Goal: Task Accomplishment & Management: Complete application form

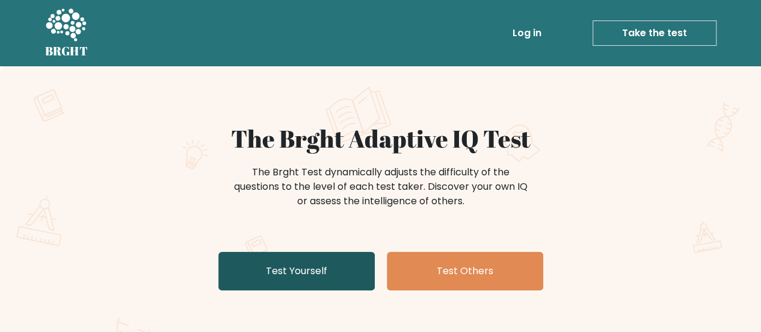
click at [308, 274] on link "Test Yourself" at bounding box center [297, 271] width 157 height 39
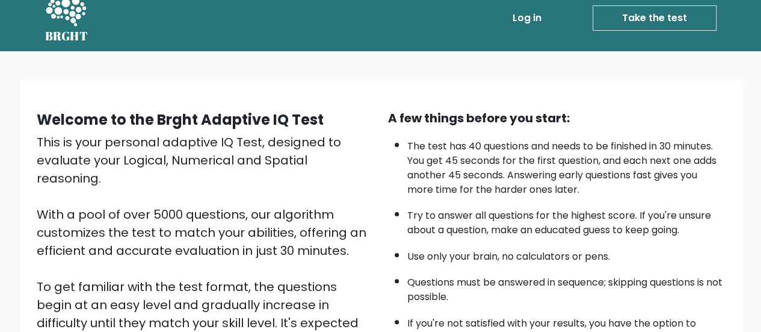
scroll to position [219, 0]
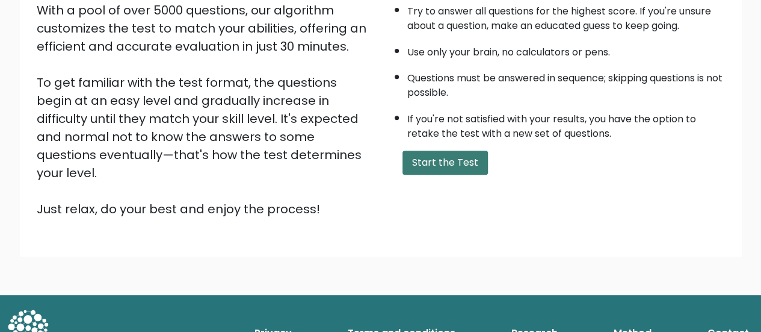
click at [465, 158] on button "Start the Test" at bounding box center [445, 162] width 85 height 24
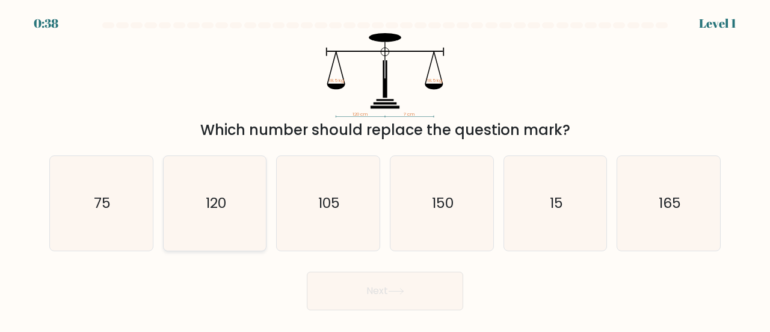
click at [223, 220] on icon "120" at bounding box center [215, 203] width 95 height 95
click at [385, 169] on input "b. 120" at bounding box center [385, 167] width 1 height 3
radio input "true"
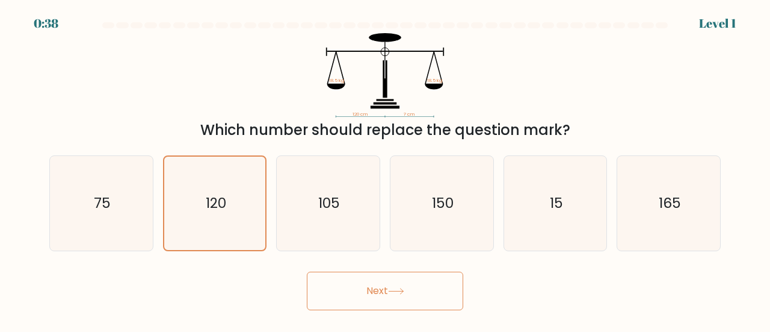
click at [386, 288] on button "Next" at bounding box center [385, 290] width 157 height 39
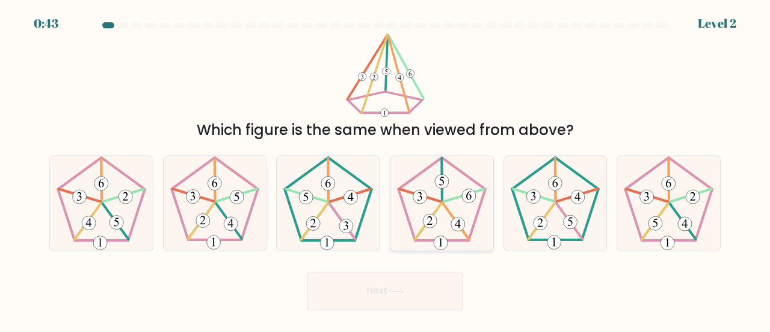
click at [457, 214] on icon at bounding box center [442, 203] width 95 height 95
click at [386, 169] on input "d." at bounding box center [385, 167] width 1 height 3
radio input "true"
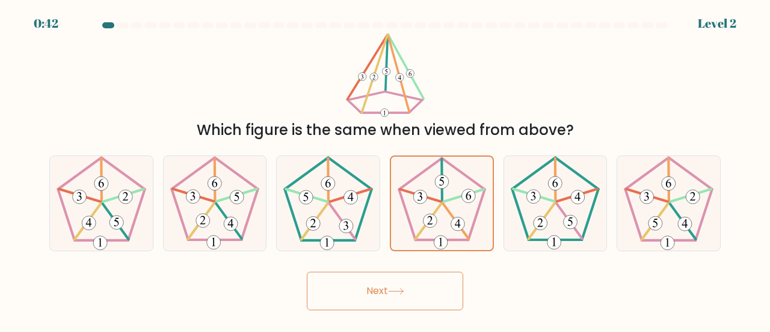
click at [412, 299] on button "Next" at bounding box center [385, 290] width 157 height 39
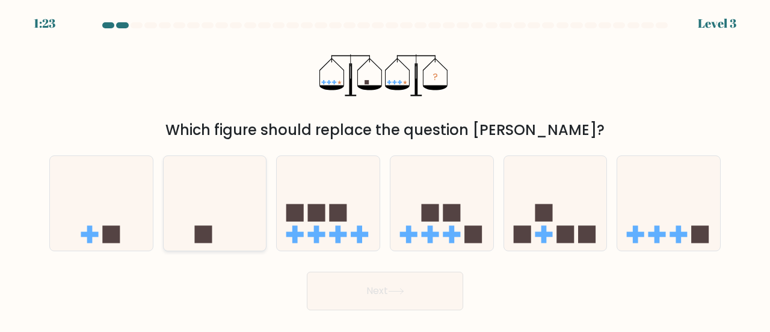
drag, startPoint x: 213, startPoint y: 224, endPoint x: 231, endPoint y: 237, distance: 21.9
click at [213, 225] on icon at bounding box center [215, 203] width 103 height 85
click at [385, 169] on input "b." at bounding box center [385, 167] width 1 height 3
radio input "true"
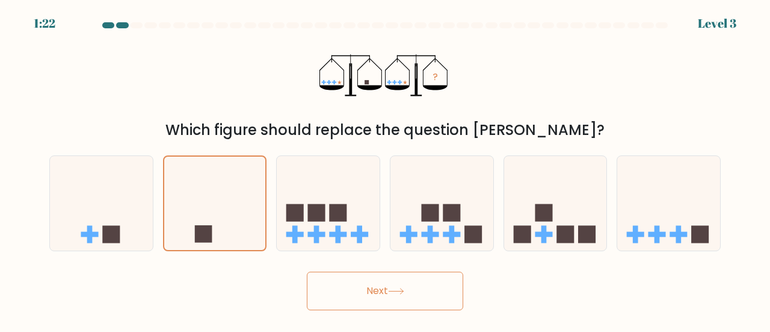
click at [359, 300] on button "Next" at bounding box center [385, 290] width 157 height 39
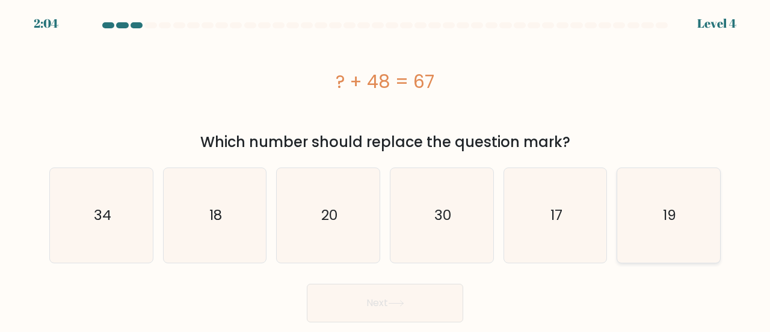
click at [665, 222] on text "19" at bounding box center [669, 215] width 13 height 20
click at [386, 169] on input "f. 19" at bounding box center [385, 167] width 1 height 3
radio input "true"
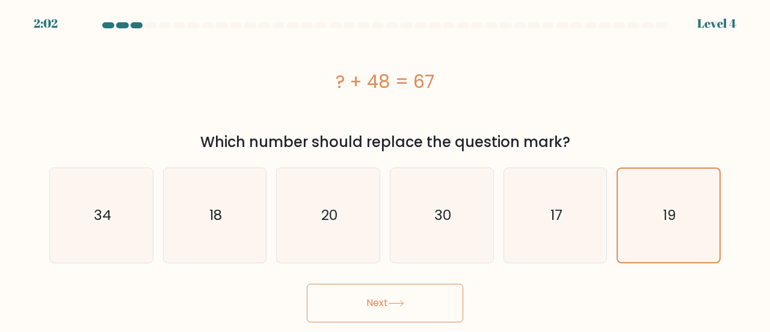
click at [445, 296] on button "Next" at bounding box center [385, 303] width 157 height 39
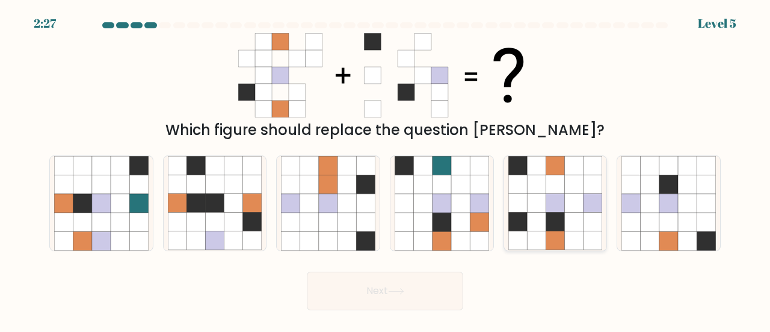
click at [560, 206] on icon at bounding box center [555, 203] width 19 height 19
click at [386, 169] on input "e." at bounding box center [385, 167] width 1 height 3
radio input "true"
click at [423, 292] on button "Next" at bounding box center [385, 290] width 157 height 39
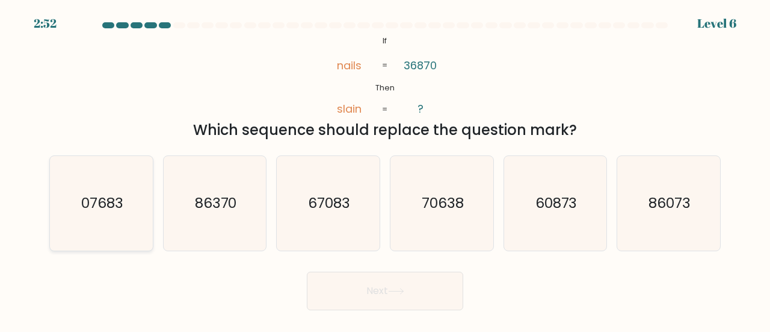
click at [122, 210] on text "07683" at bounding box center [102, 203] width 42 height 20
click at [385, 169] on input "a. 07683" at bounding box center [385, 167] width 1 height 3
radio input "true"
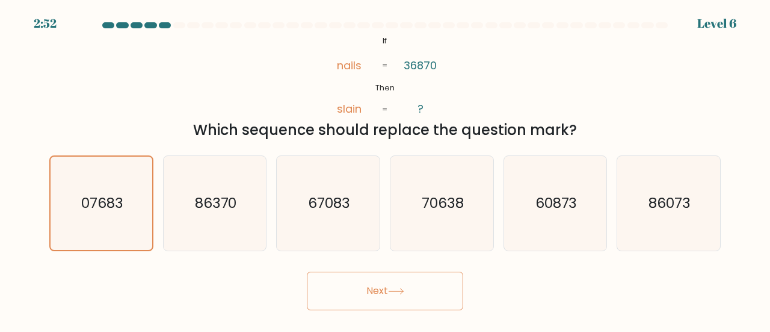
click at [368, 282] on button "Next" at bounding box center [385, 290] width 157 height 39
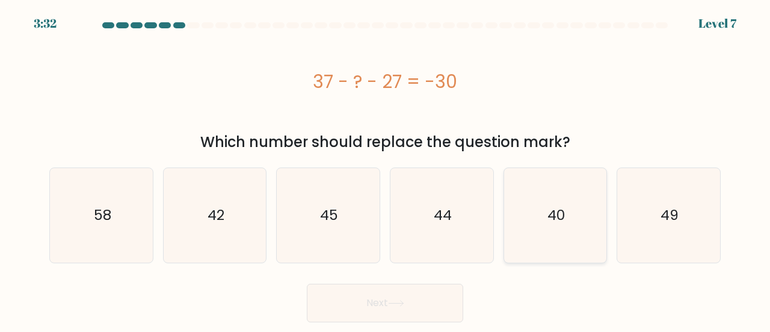
click at [550, 233] on icon "40" at bounding box center [556, 215] width 95 height 95
click at [386, 169] on input "e. 40" at bounding box center [385, 167] width 1 height 3
radio input "true"
click at [401, 314] on button "Next" at bounding box center [385, 303] width 157 height 39
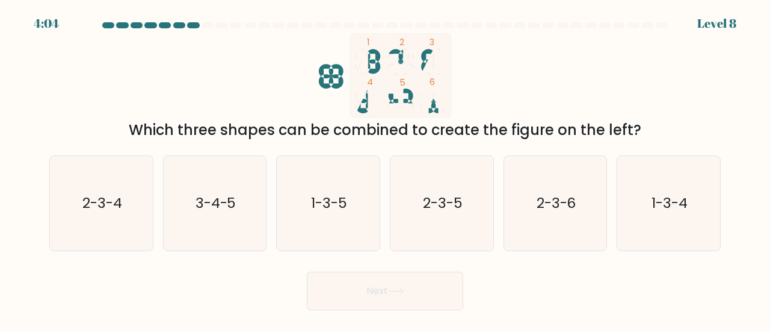
click at [395, 108] on icon at bounding box center [401, 109] width 25 height 10
drag, startPoint x: 423, startPoint y: 92, endPoint x: 439, endPoint y: 91, distance: 16.9
click at [425, 92] on icon at bounding box center [427, 100] width 12 height 25
click at [673, 229] on icon "1-3-4" at bounding box center [669, 203] width 95 height 95
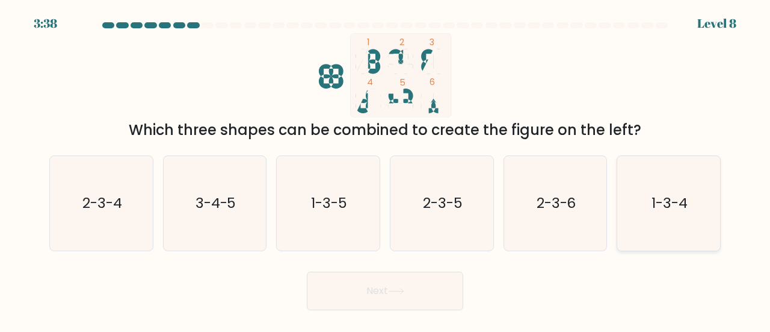
click at [386, 169] on input "f. 1-3-4" at bounding box center [385, 167] width 1 height 3
radio input "true"
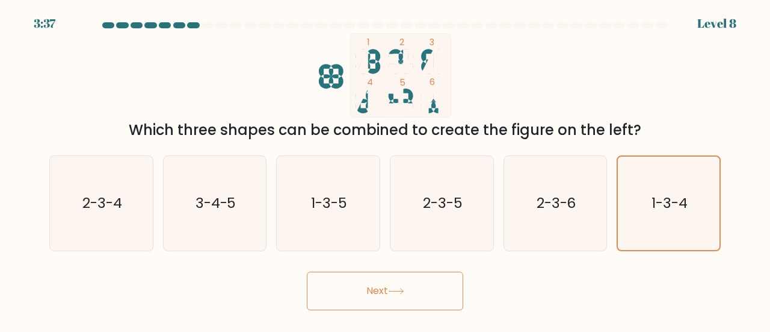
click at [402, 285] on button "Next" at bounding box center [385, 290] width 157 height 39
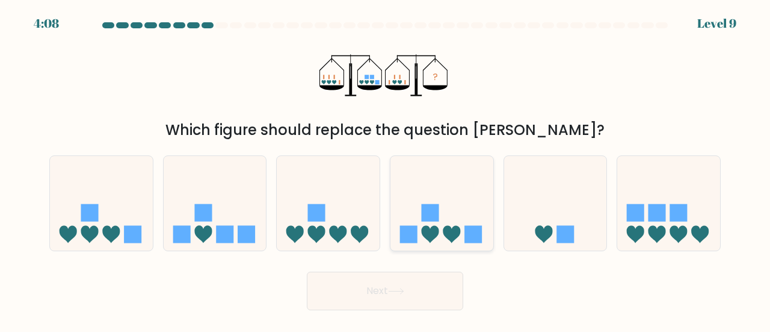
click at [454, 217] on icon at bounding box center [442, 203] width 103 height 85
click at [386, 169] on input "d." at bounding box center [385, 167] width 1 height 3
radio input "true"
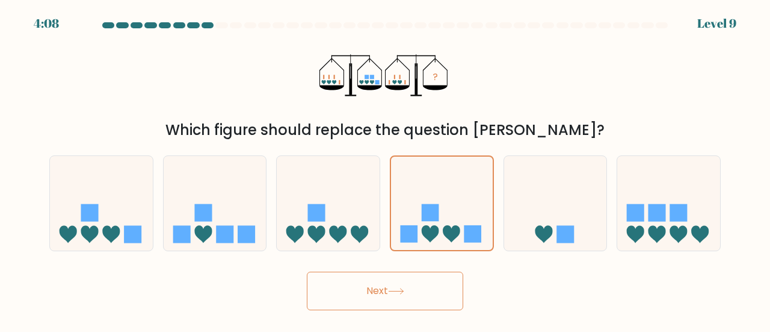
click at [433, 297] on button "Next" at bounding box center [385, 290] width 157 height 39
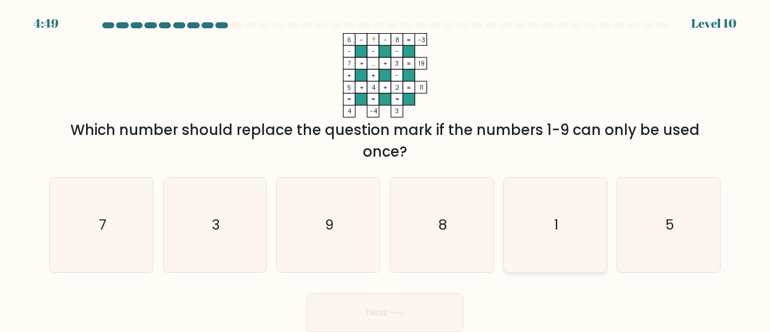
click at [572, 228] on icon "1" at bounding box center [556, 225] width 95 height 95
click at [386, 169] on input "e. 1" at bounding box center [385, 167] width 1 height 3
radio input "true"
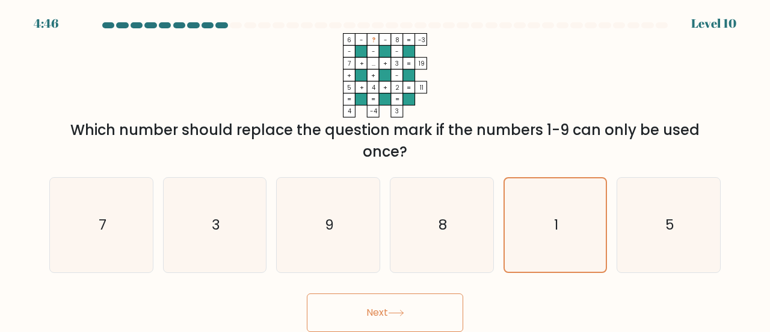
click at [435, 305] on button "Next" at bounding box center [385, 312] width 157 height 39
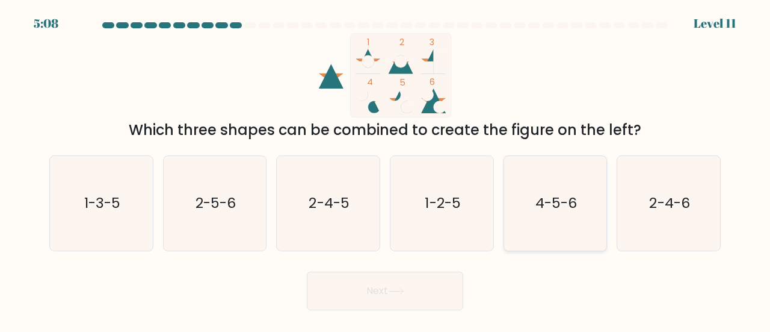
click at [553, 200] on text "4-5-6" at bounding box center [557, 203] width 42 height 20
click at [386, 169] on input "e. 4-5-6" at bounding box center [385, 167] width 1 height 3
radio input "true"
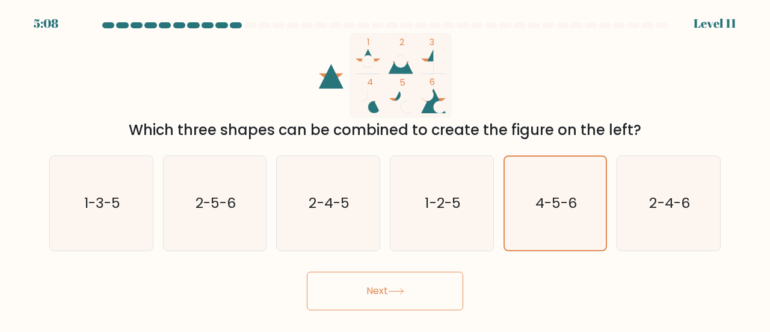
click at [431, 301] on button "Next" at bounding box center [385, 290] width 157 height 39
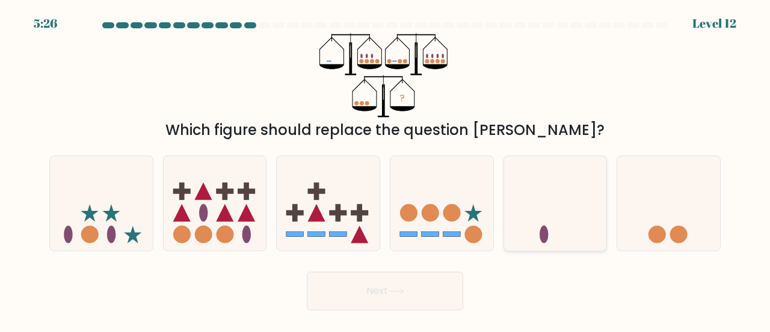
drag, startPoint x: 572, startPoint y: 208, endPoint x: 519, endPoint y: 233, distance: 58.4
click at [571, 208] on icon at bounding box center [555, 203] width 103 height 85
click at [386, 169] on input "e." at bounding box center [385, 167] width 1 height 3
radio input "true"
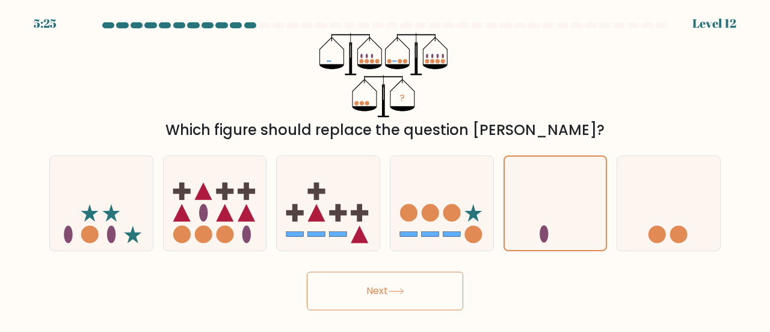
click at [423, 294] on button "Next" at bounding box center [385, 290] width 157 height 39
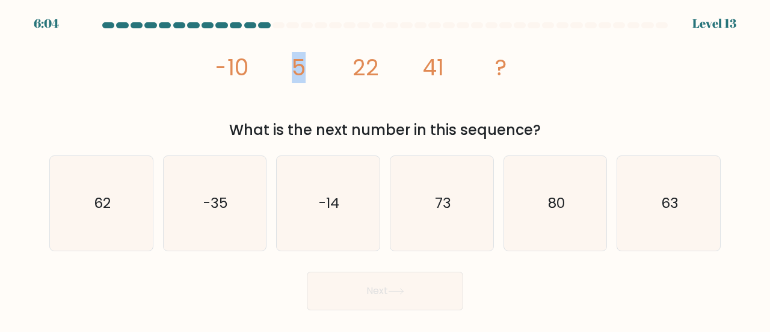
drag, startPoint x: 286, startPoint y: 72, endPoint x: 317, endPoint y: 69, distance: 31.4
click at [317, 69] on icon "image/svg+xml -10 5 22 41 ?" at bounding box center [385, 75] width 337 height 84
click at [338, 72] on icon "image/svg+xml -10 5 22 41 ?" at bounding box center [385, 75] width 337 height 84
drag, startPoint x: 330, startPoint y: 71, endPoint x: 355, endPoint y: 72, distance: 25.3
click at [353, 72] on g "-10 5 22 41 ?" at bounding box center [361, 67] width 292 height 31
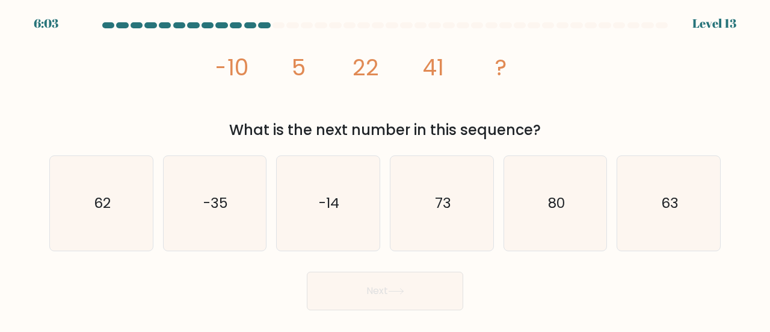
click at [395, 74] on icon "image/svg+xml -10 5 22 41 ?" at bounding box center [385, 75] width 337 height 84
click at [132, 205] on icon "62" at bounding box center [101, 203] width 95 height 95
click at [385, 169] on input "a. 62" at bounding box center [385, 167] width 1 height 3
radio input "true"
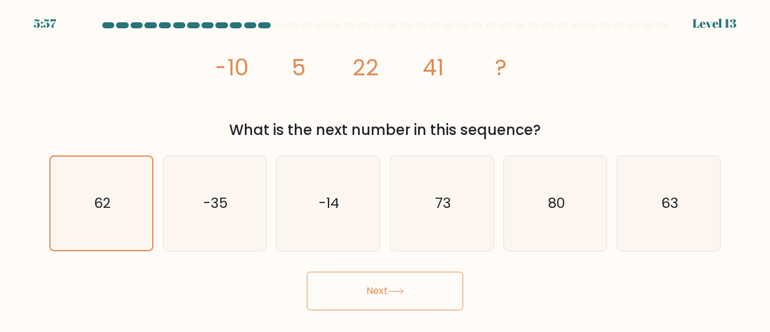
drag, startPoint x: 352, startPoint y: 288, endPoint x: 354, endPoint y: 279, distance: 9.2
click at [353, 288] on button "Next" at bounding box center [385, 290] width 157 height 39
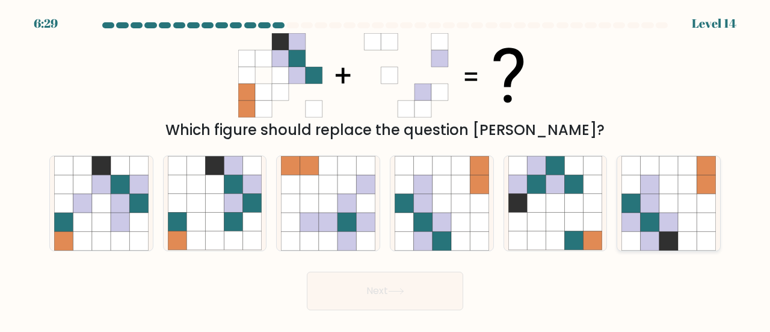
click at [670, 231] on icon at bounding box center [669, 221] width 19 height 19
click at [386, 169] on input "f." at bounding box center [385, 167] width 1 height 3
radio input "true"
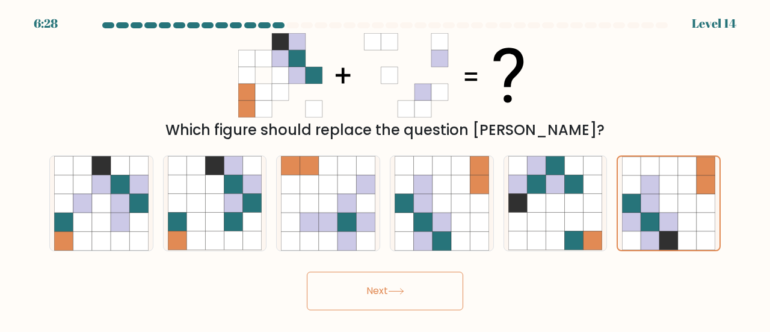
click at [403, 299] on button "Next" at bounding box center [385, 290] width 157 height 39
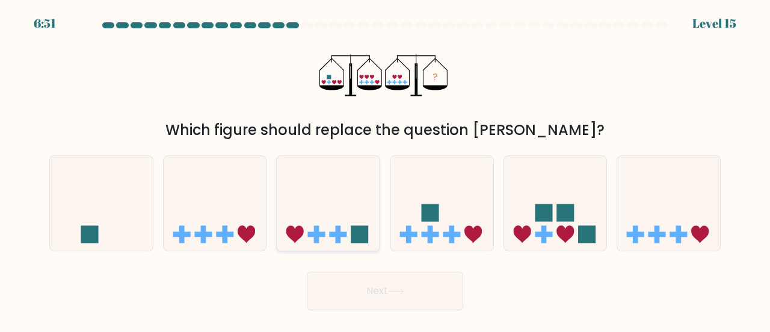
click at [347, 197] on icon at bounding box center [328, 203] width 103 height 85
click at [385, 169] on input "c." at bounding box center [385, 167] width 1 height 3
radio input "true"
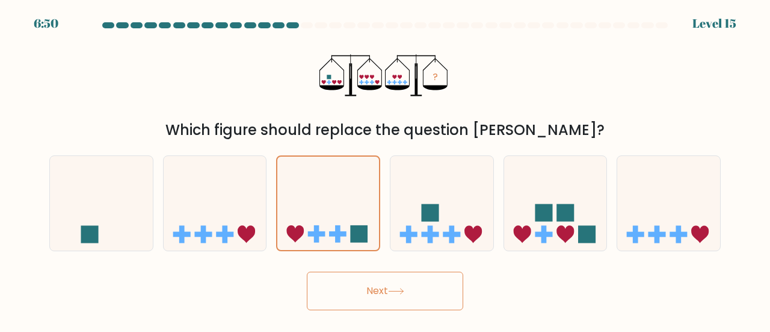
click at [406, 299] on button "Next" at bounding box center [385, 290] width 157 height 39
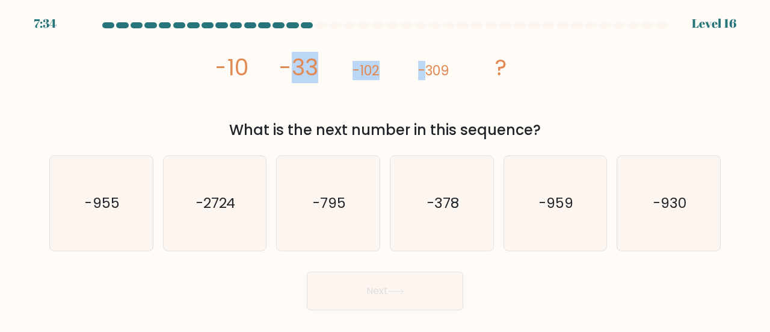
drag, startPoint x: 425, startPoint y: 69, endPoint x: 293, endPoint y: 66, distance: 132.5
click at [293, 66] on g "-10 -33 -102 -309 ?" at bounding box center [361, 67] width 292 height 31
click at [300, 66] on tspan "-33" at bounding box center [298, 67] width 39 height 31
click at [346, 72] on icon "image/svg+xml -10 -33 -102 -309 ?" at bounding box center [385, 75] width 337 height 84
drag, startPoint x: 421, startPoint y: 70, endPoint x: 500, endPoint y: 72, distance: 78.9
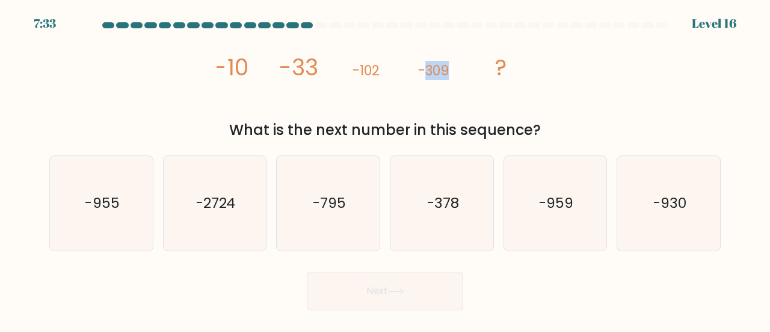
click at [492, 72] on icon "image/svg+xml -10 -33 -102 -309 ?" at bounding box center [385, 75] width 337 height 84
click at [536, 70] on icon "image/svg+xml -10 -33 -102 -309 ?" at bounding box center [385, 75] width 337 height 84
